Goal: Find specific page/section: Find specific page/section

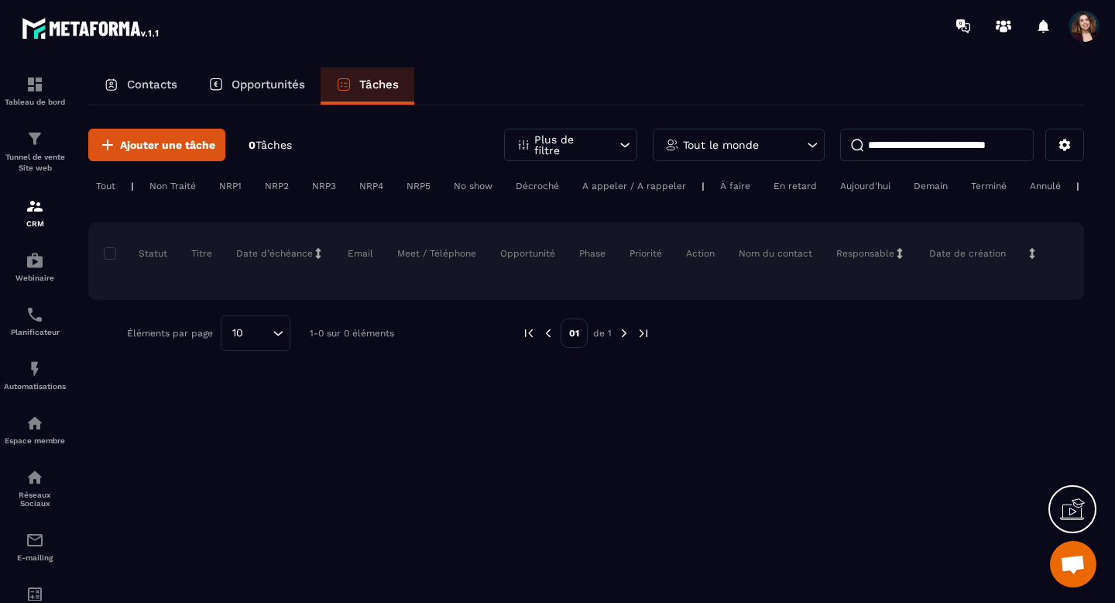
scroll to position [8578, 0]
click at [177, 77] on p "Contacts" at bounding box center [152, 84] width 50 height 14
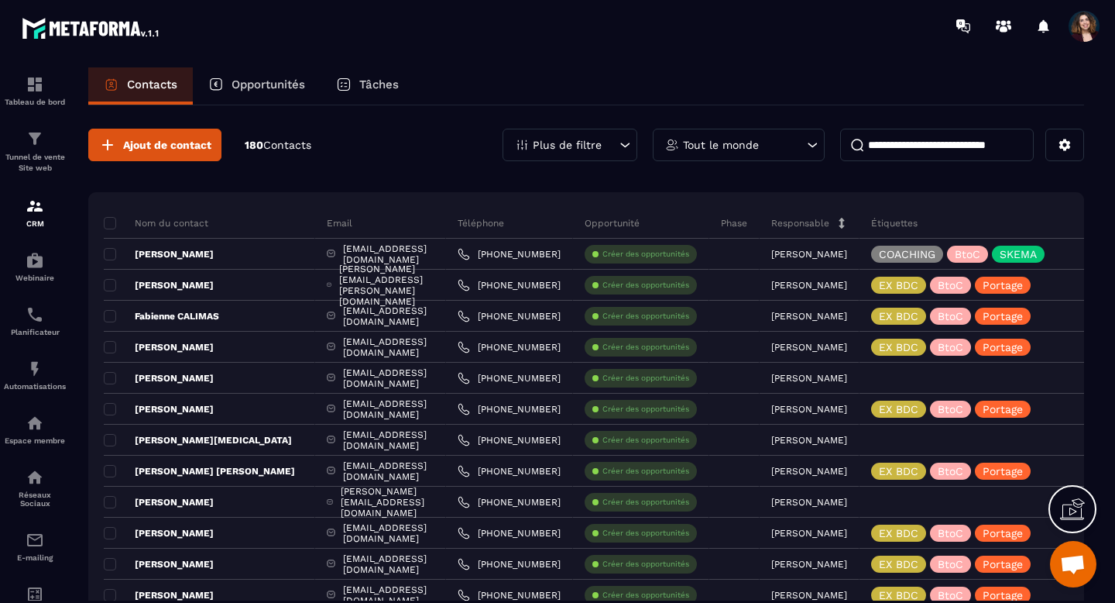
click at [572, 140] on p "Plus de filtre" at bounding box center [567, 144] width 69 height 11
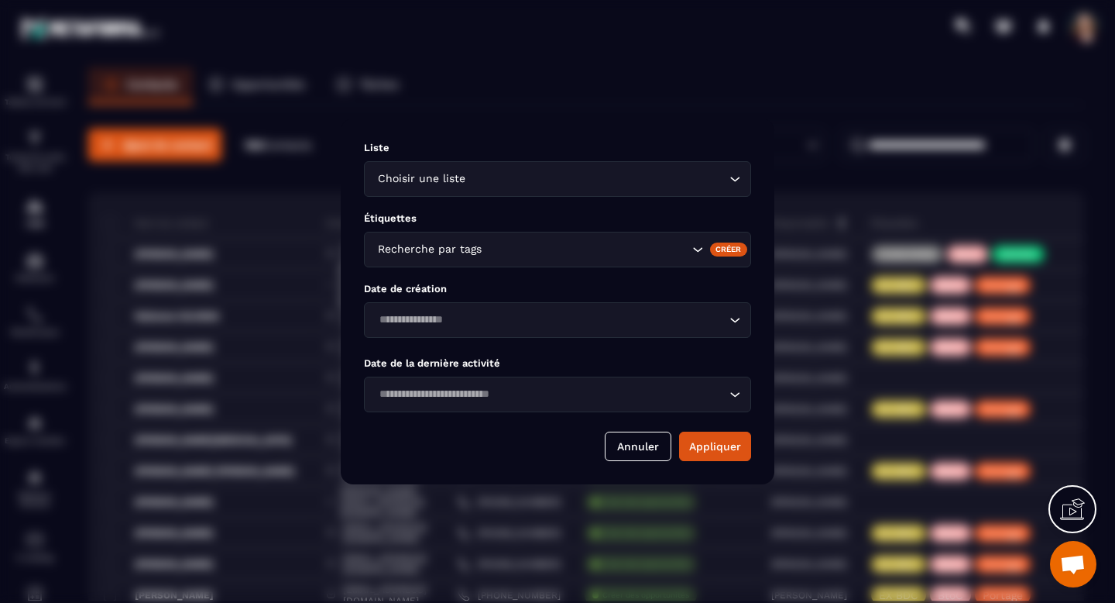
click at [742, 180] on icon "Search for option" at bounding box center [734, 178] width 15 height 15
click at [653, 442] on button "Annuler" at bounding box center [638, 445] width 67 height 29
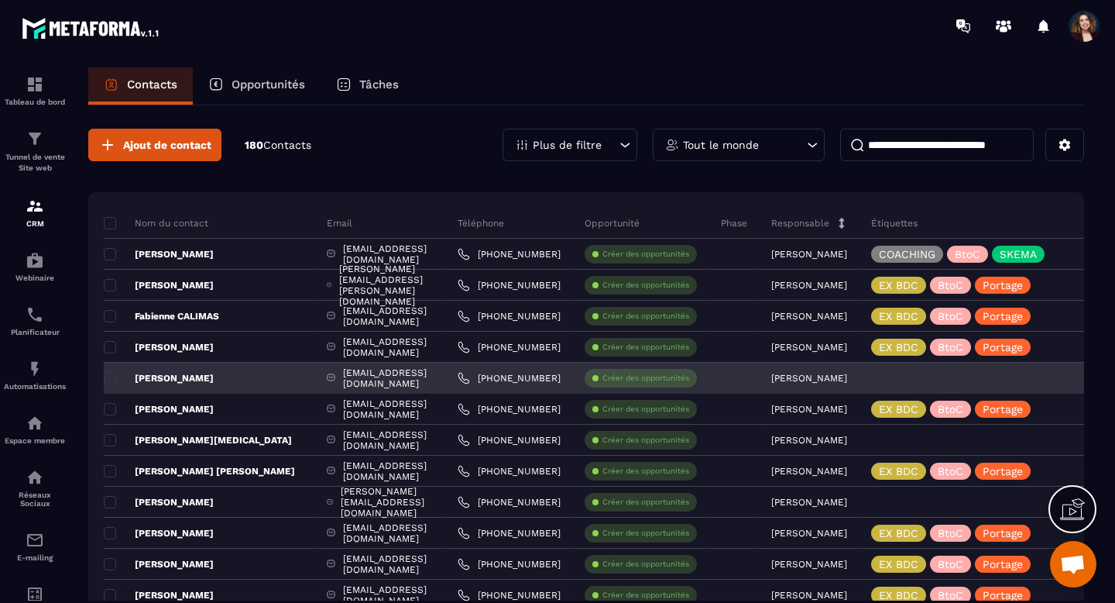
click at [187, 383] on p "[PERSON_NAME]" at bounding box center [159, 378] width 110 height 12
